Goal: Transaction & Acquisition: Purchase product/service

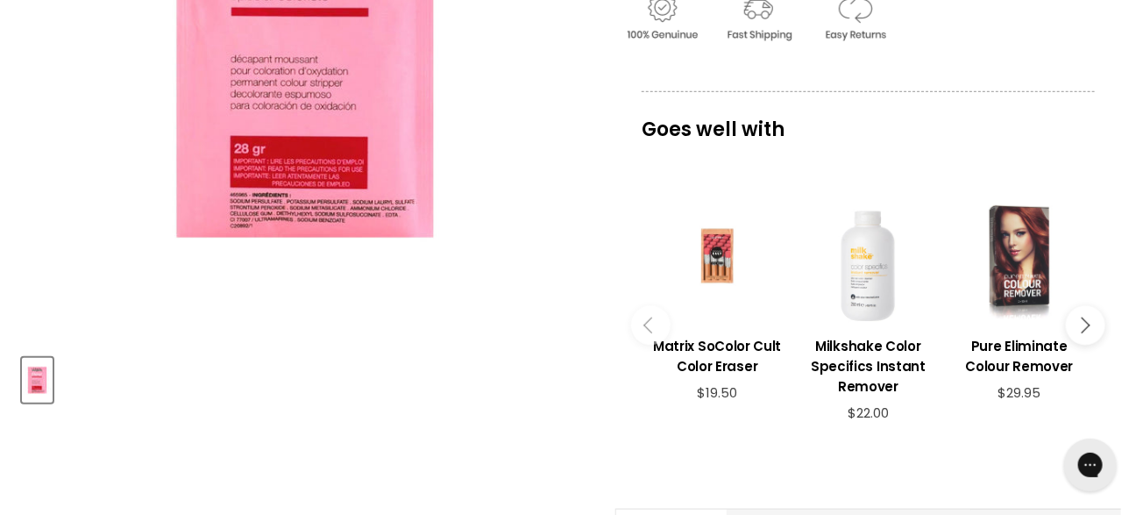
scroll to position [548, 0]
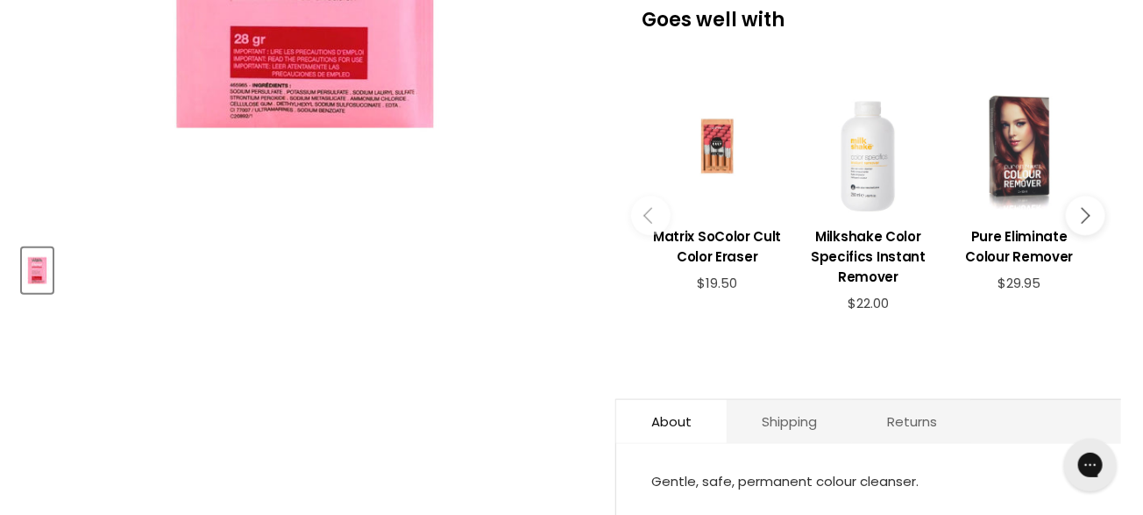
click at [1010, 213] on div "Main content" at bounding box center [1019, 146] width 133 height 133
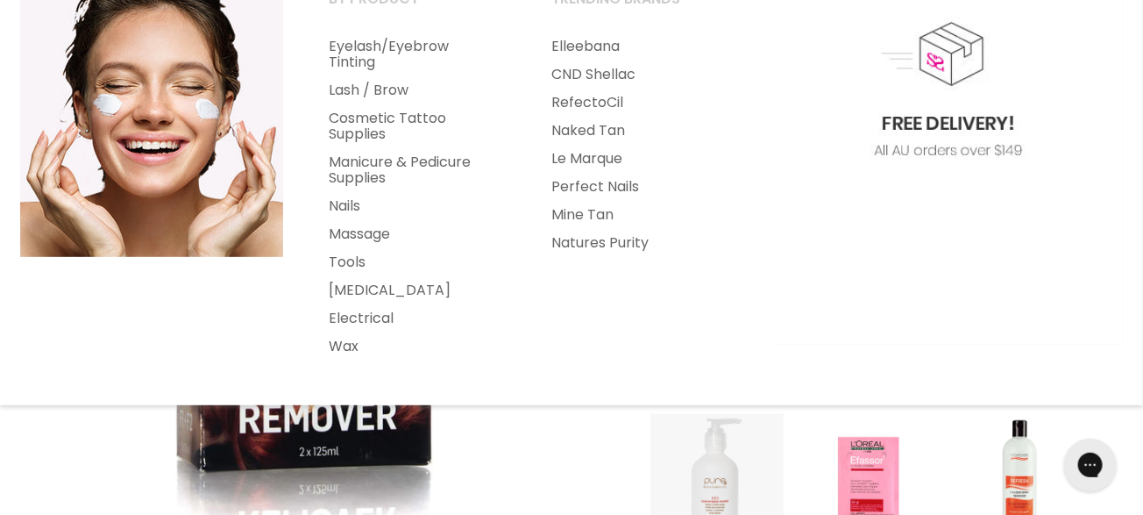
scroll to position [329, 0]
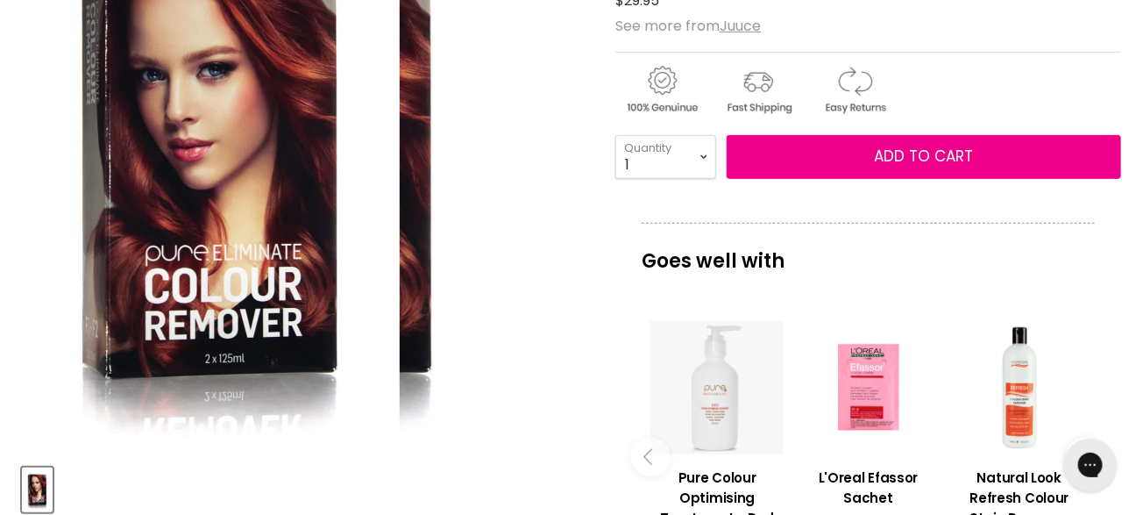
click at [503, 430] on div "Click or scroll to zoom Tap or pinch to zoom" at bounding box center [305, 166] width 566 height 566
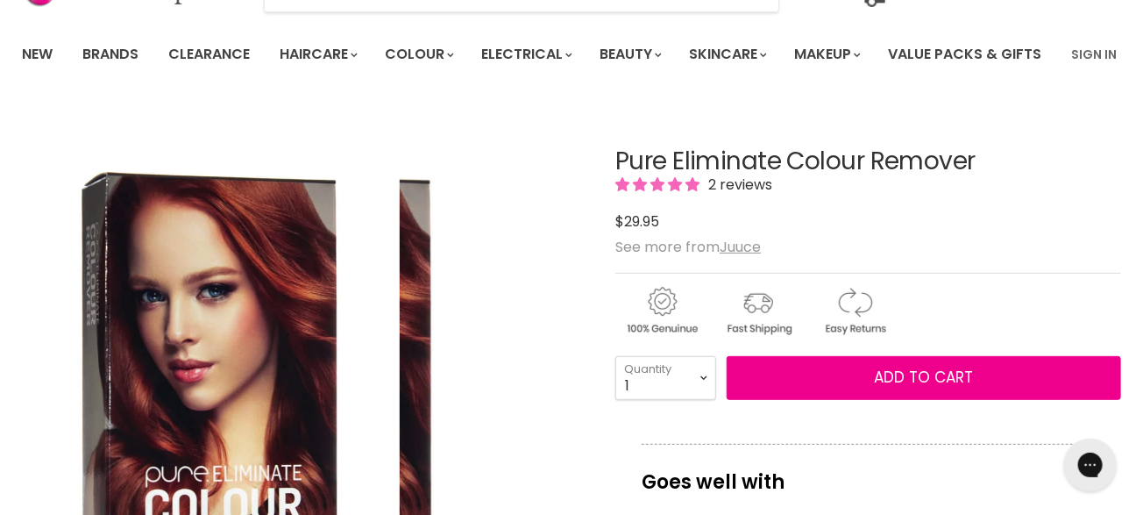
scroll to position [0, 0]
